Goal: Information Seeking & Learning: Learn about a topic

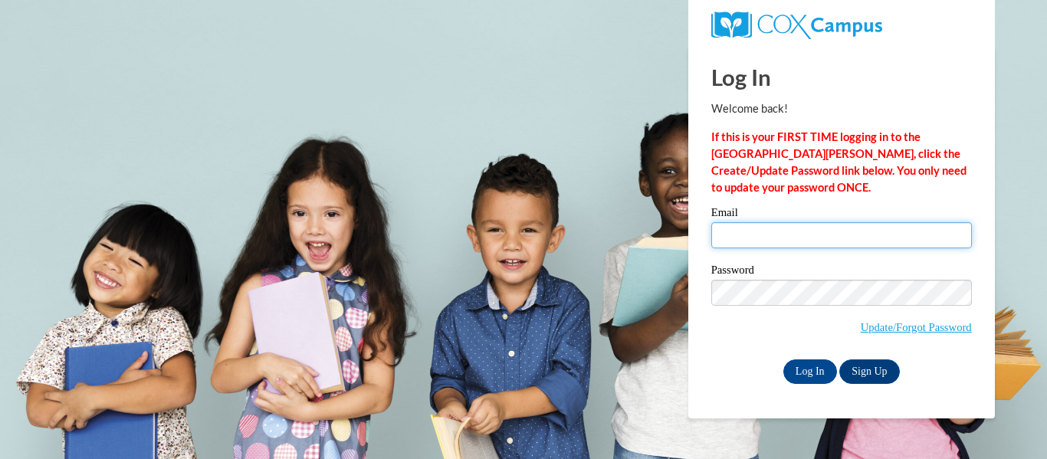
click at [749, 238] on input "Email" at bounding box center [842, 235] width 261 height 26
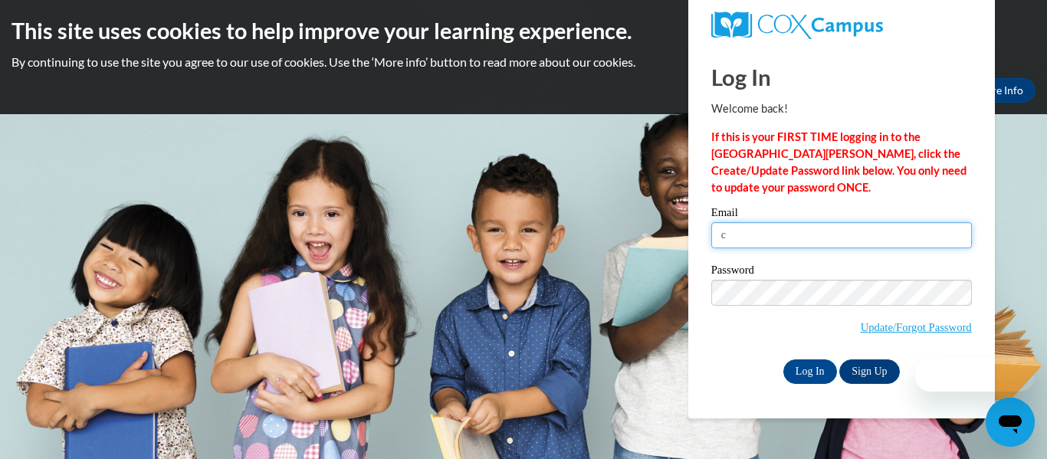
click at [781, 239] on input "c" at bounding box center [842, 235] width 261 height 26
type input "crystal.wester@trschools.k12.wi.us"
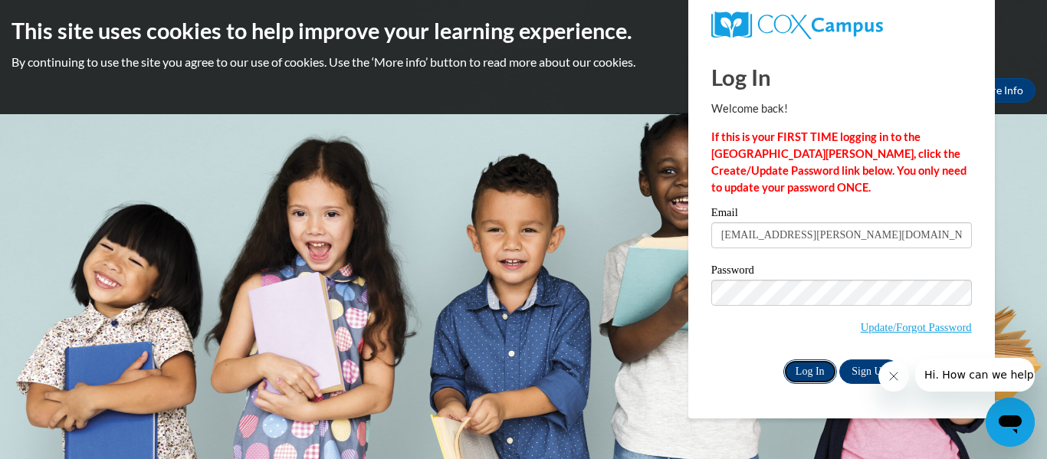
click at [809, 367] on input "Log In" at bounding box center [811, 372] width 54 height 25
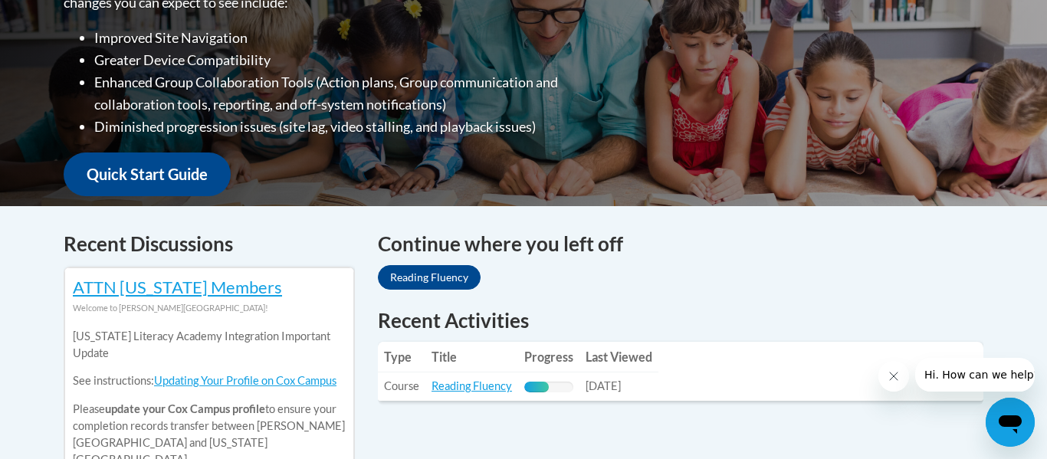
scroll to position [475, 0]
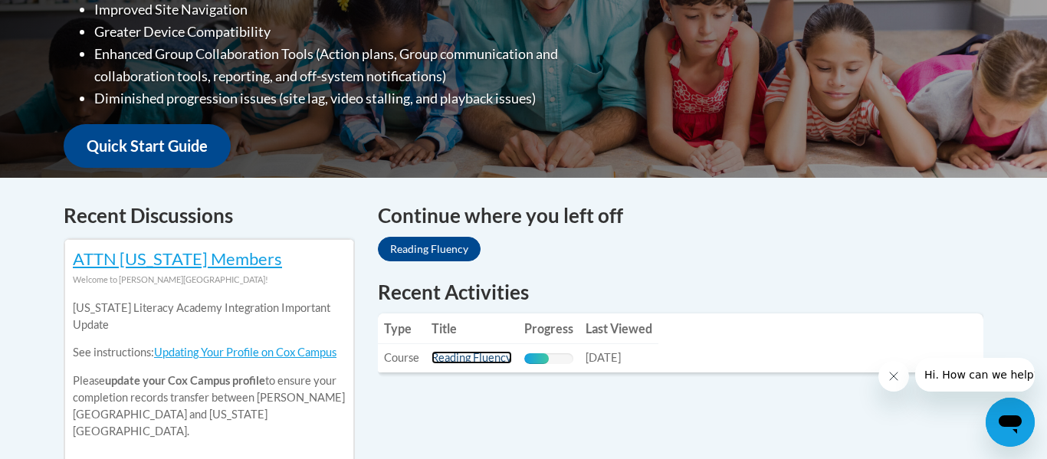
click at [464, 360] on link "Reading Fluency" at bounding box center [472, 357] width 81 height 13
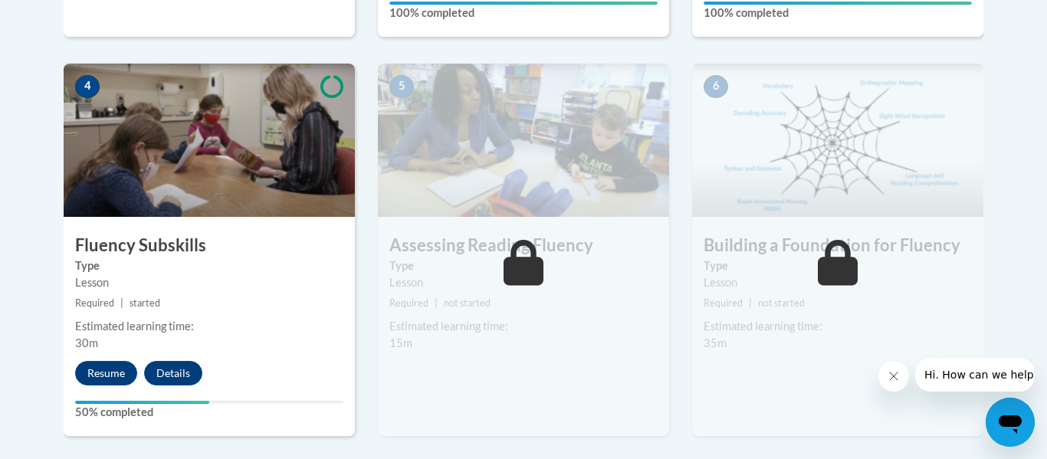
scroll to position [853, 0]
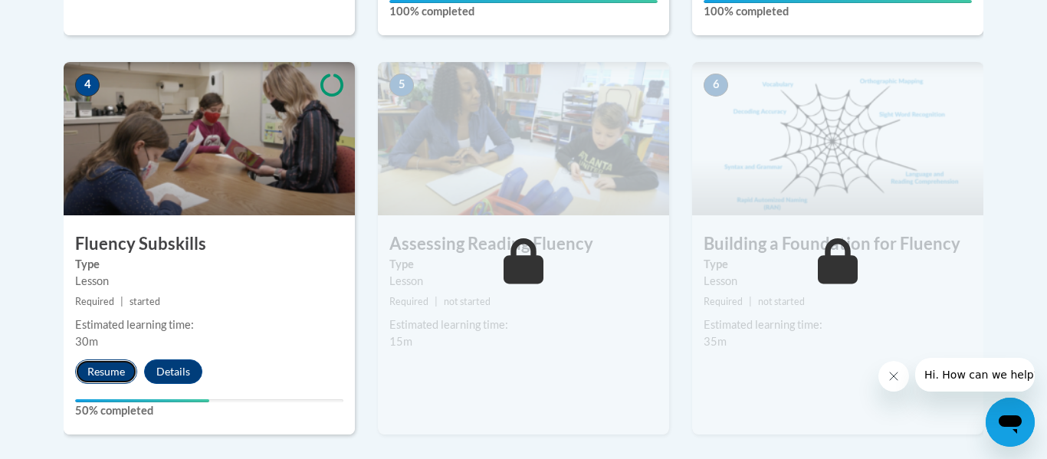
click at [96, 381] on button "Resume" at bounding box center [106, 372] width 62 height 25
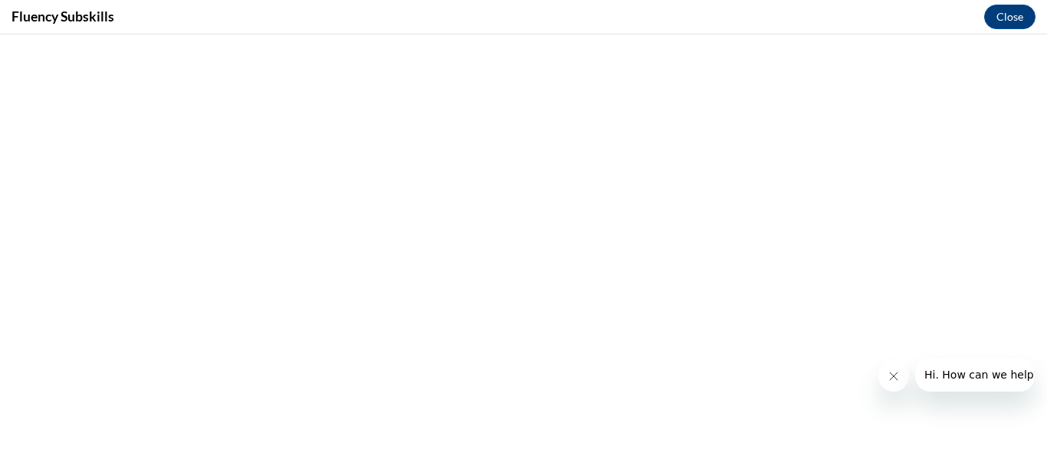
click at [892, 376] on icon "Close message from company" at bounding box center [894, 376] width 12 height 12
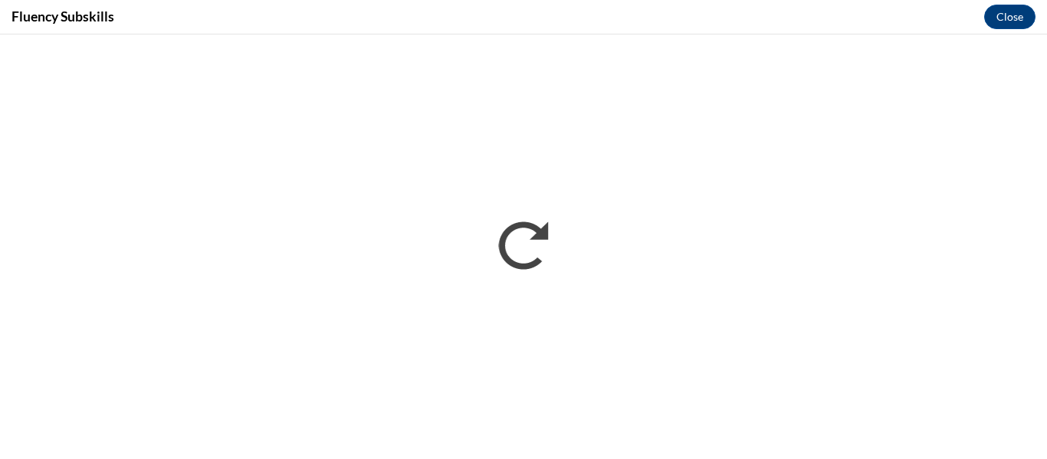
scroll to position [0, 0]
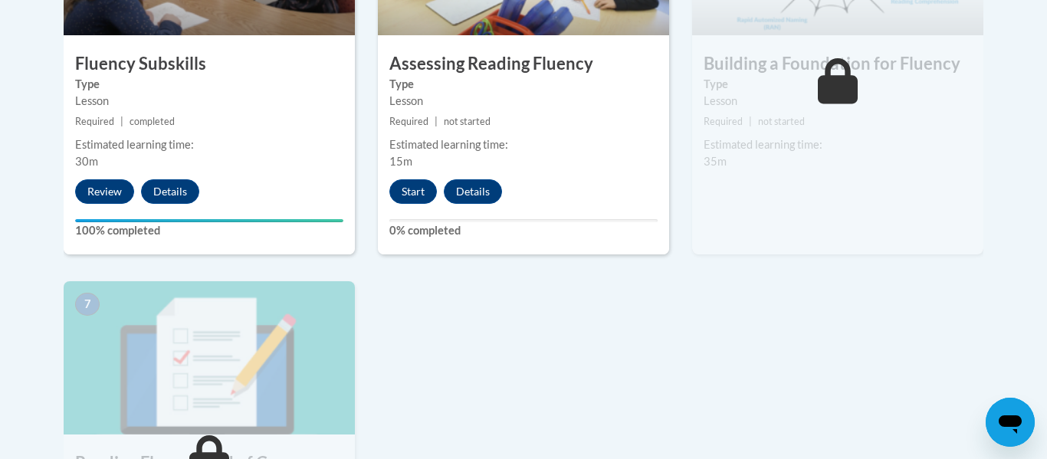
scroll to position [928, 0]
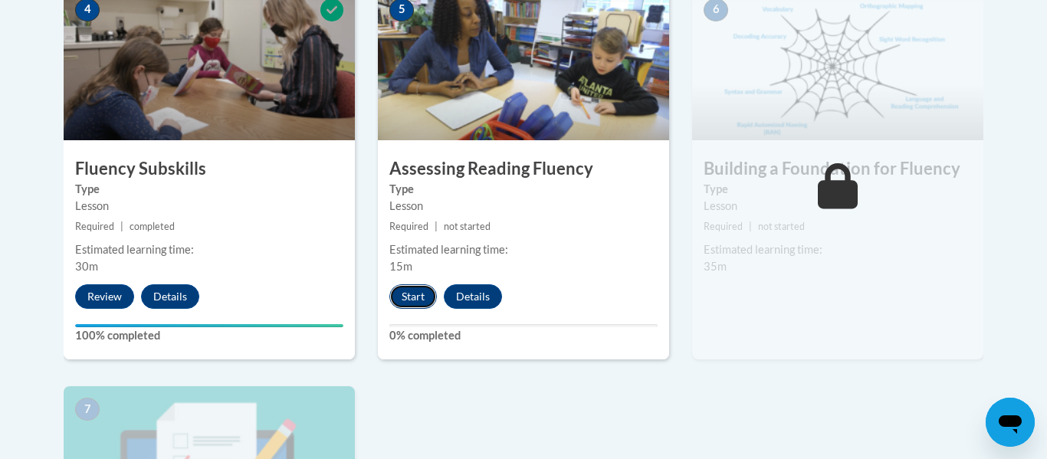
click at [419, 298] on button "Start" at bounding box center [413, 296] width 48 height 25
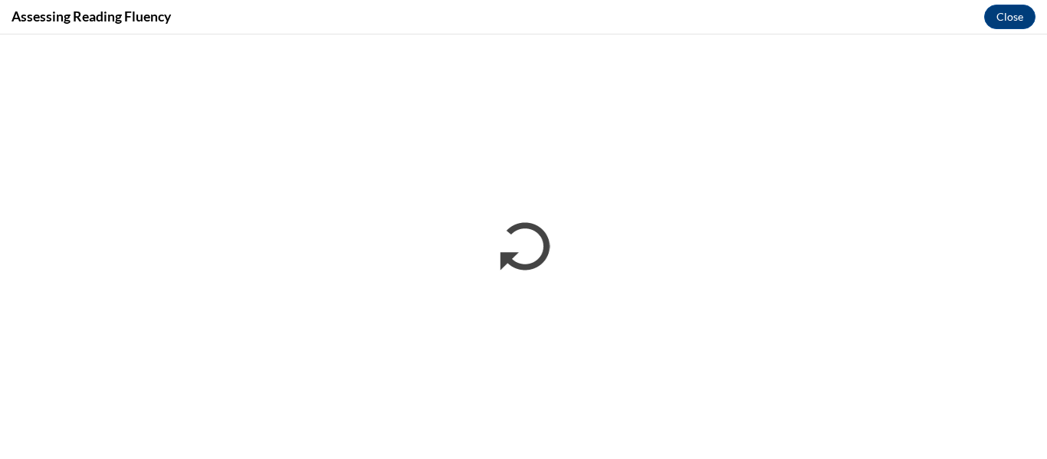
scroll to position [0, 0]
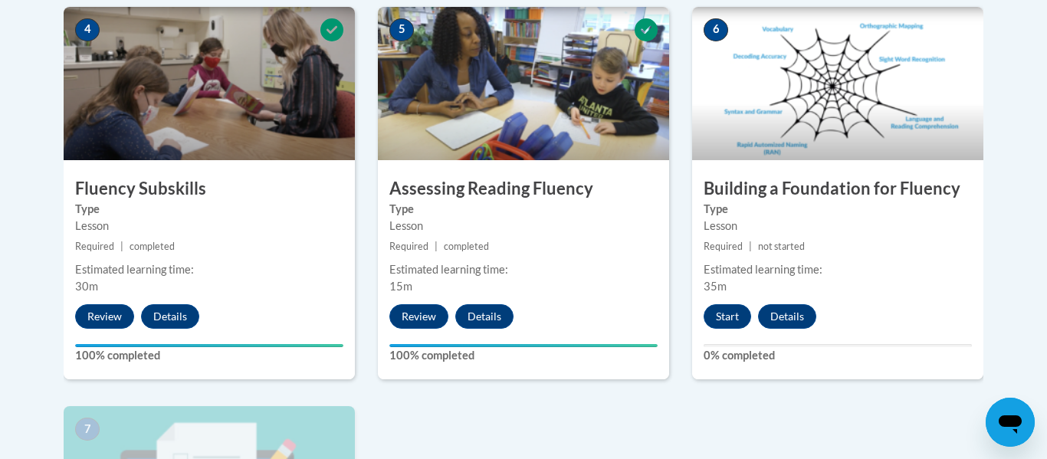
scroll to position [938, 0]
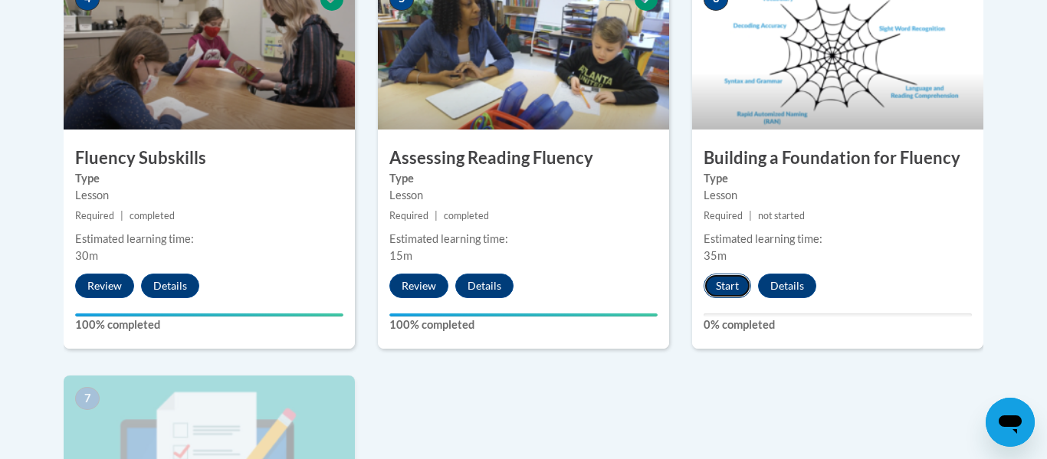
click at [712, 281] on button "Start" at bounding box center [728, 286] width 48 height 25
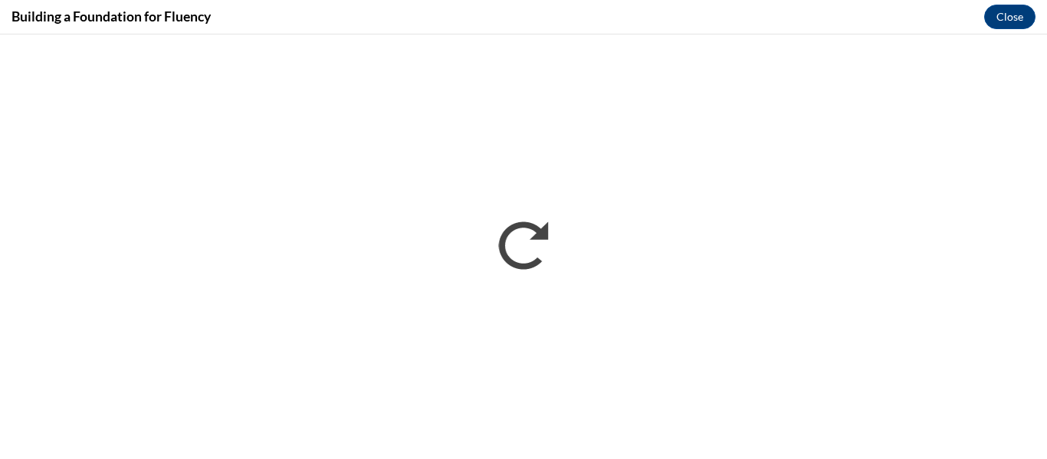
scroll to position [0, 0]
